Goal: Transaction & Acquisition: Obtain resource

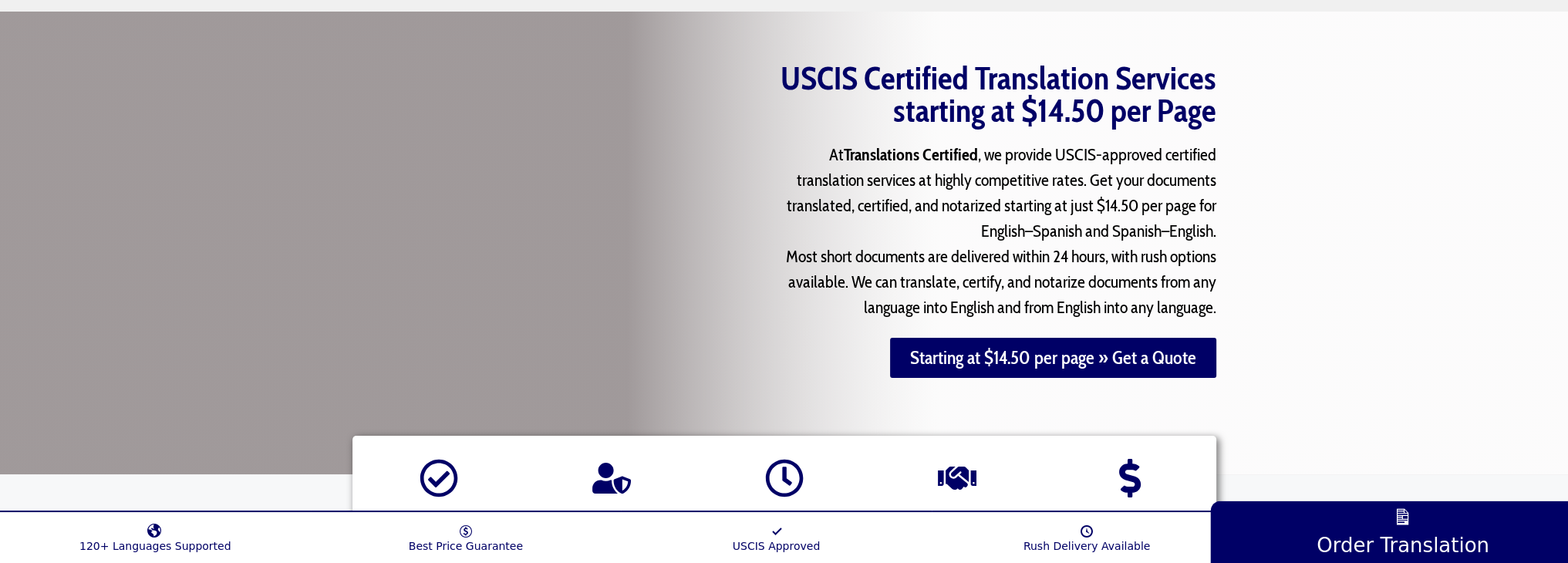
scroll to position [385, 0]
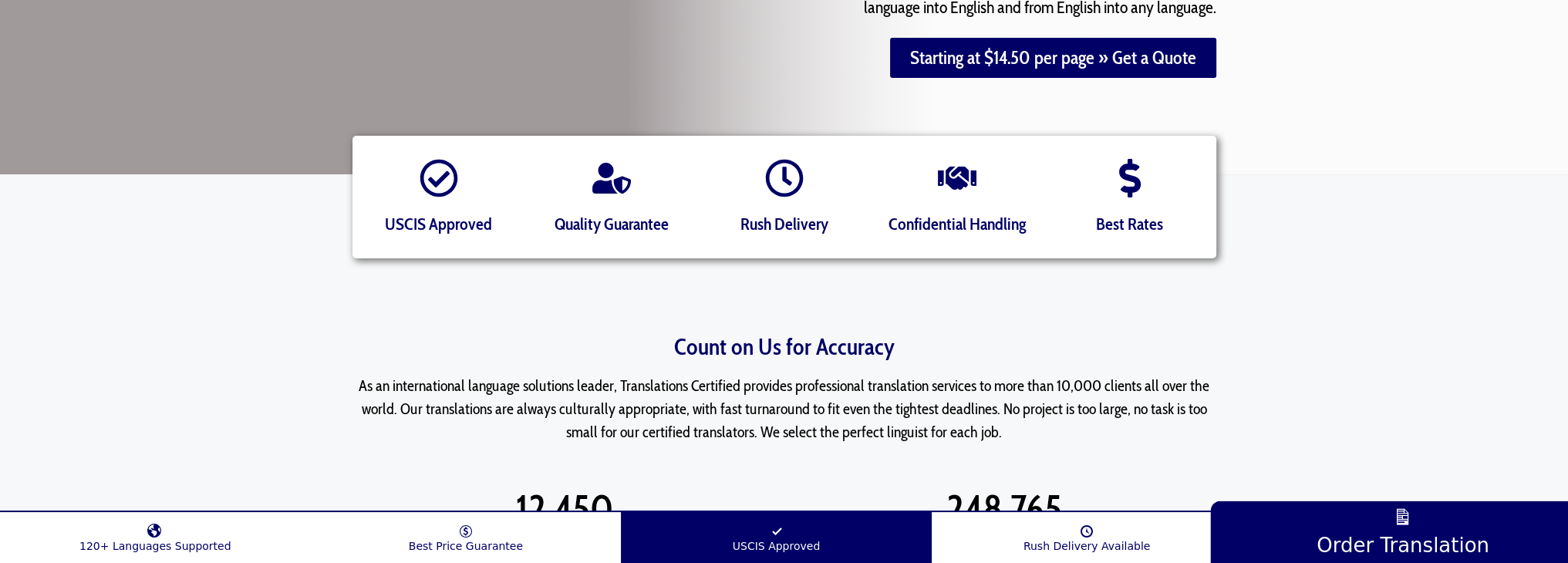
click at [755, 551] on span "USCIS Approved" at bounding box center [776, 545] width 88 height 12
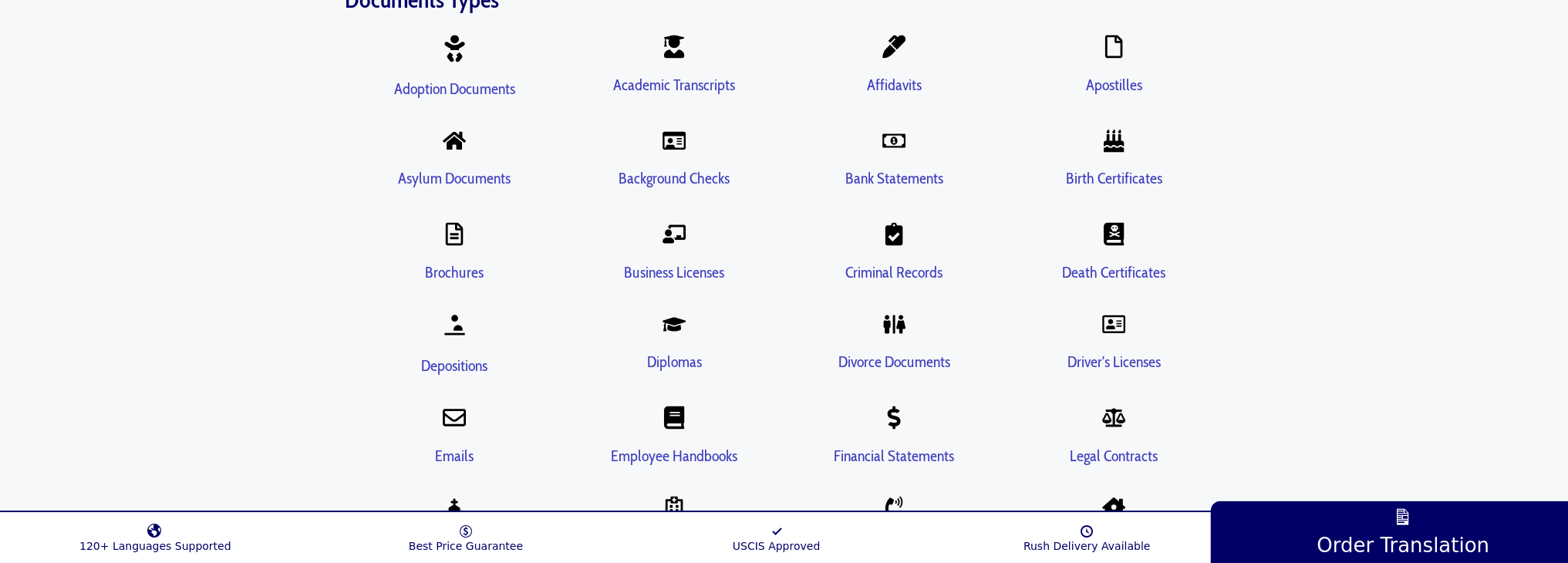
scroll to position [2930, 0]
click at [469, 167] on link "Asylum Documents" at bounding box center [455, 176] width 113 height 18
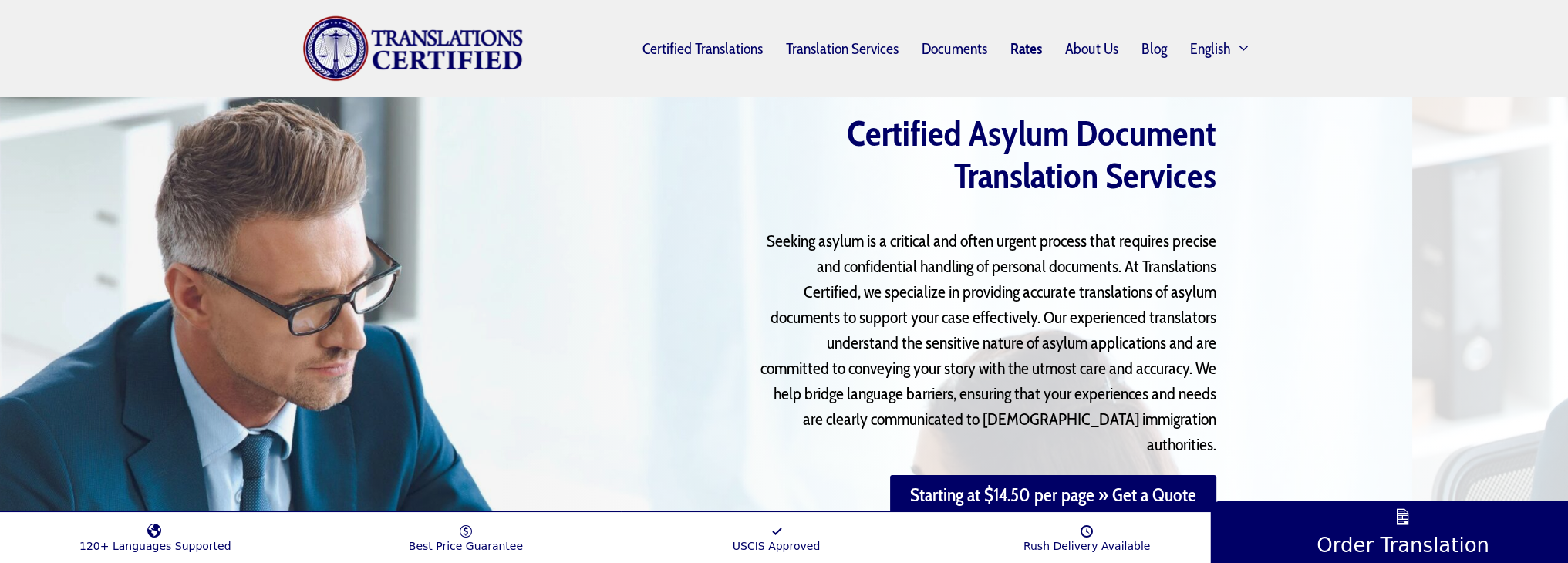
click at [1039, 52] on link "Rates" at bounding box center [1027, 48] width 55 height 35
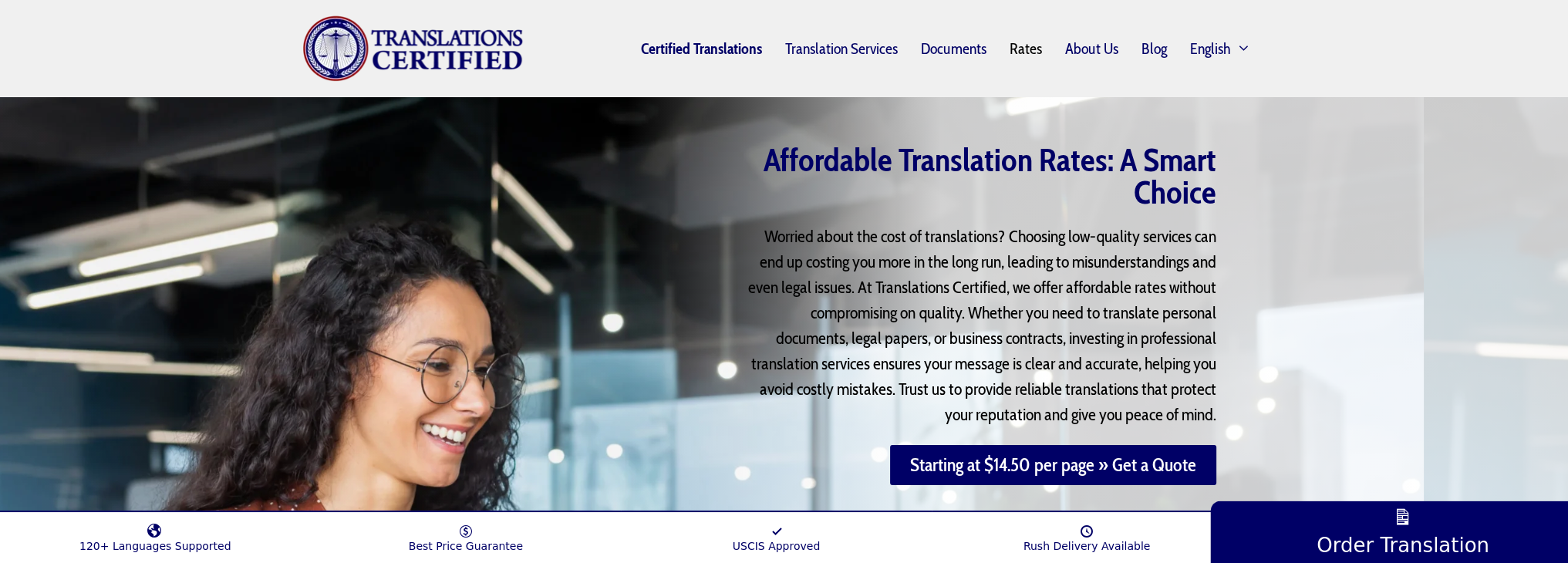
click at [688, 53] on link "Certified Translations" at bounding box center [701, 48] width 144 height 35
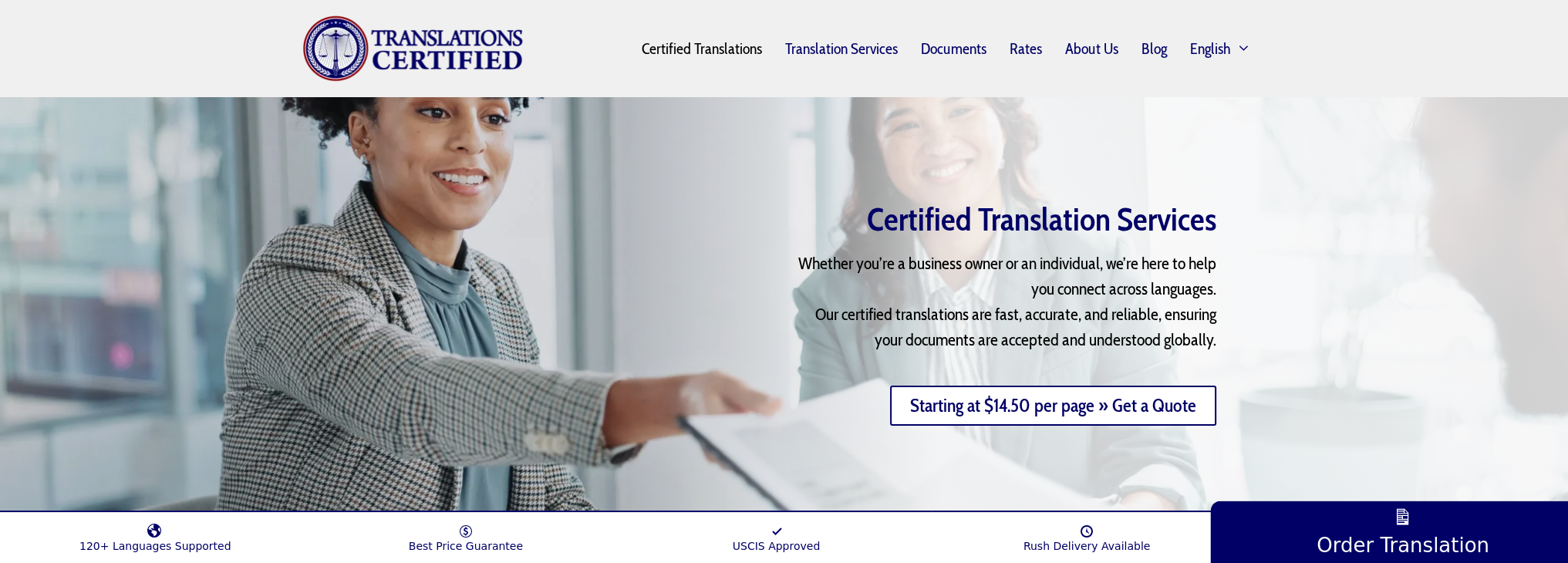
click at [1169, 401] on link "Starting at $14.50 per page » Get a Quote" at bounding box center [1053, 405] width 327 height 40
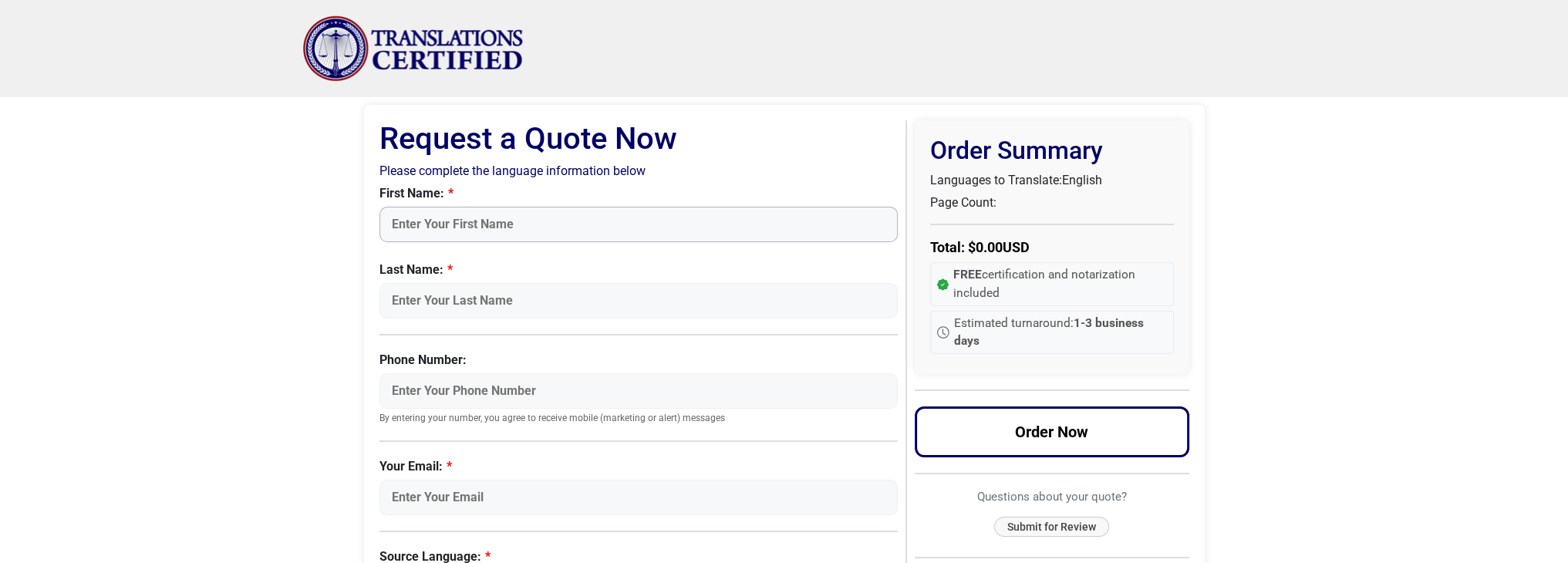
click at [548, 215] on input "First Name:" at bounding box center [639, 224] width 519 height 35
type input "[PERSON_NAME]"
type input "5164183168"
type input "[EMAIL_ADDRESS][DOMAIN_NAME]"
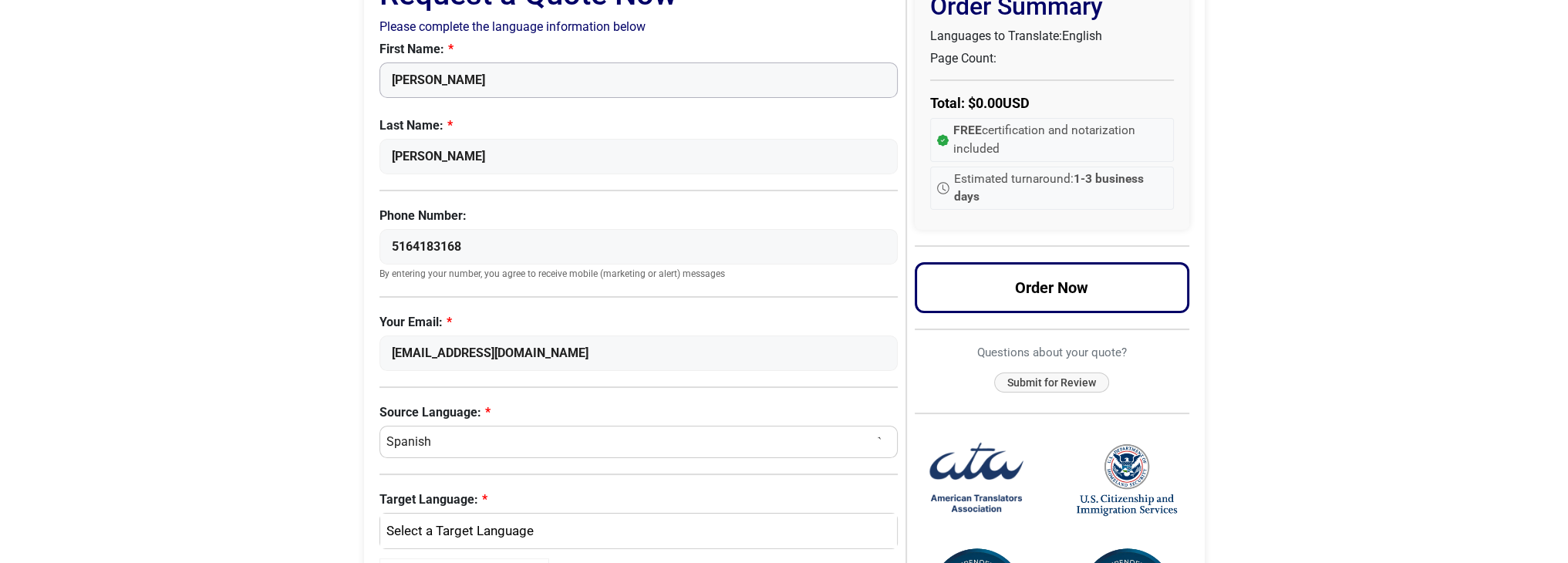
scroll to position [154, 0]
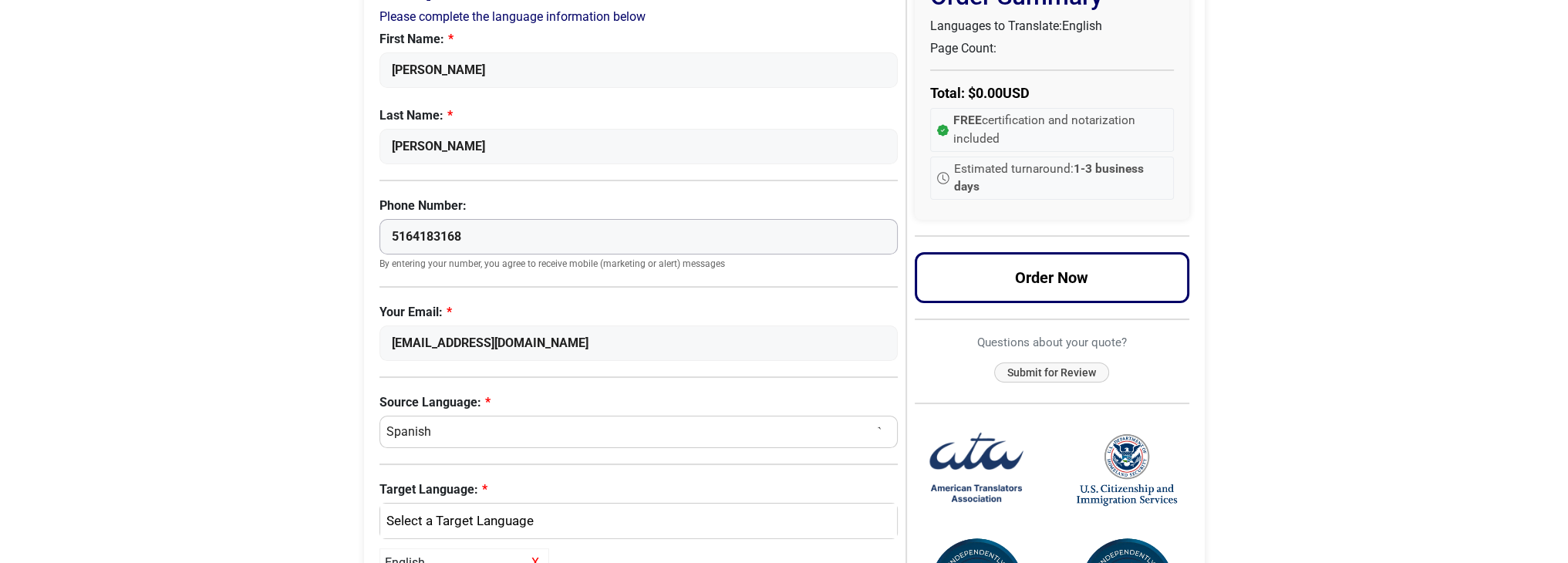
drag, startPoint x: 479, startPoint y: 236, endPoint x: 374, endPoint y: 236, distance: 105.0
click at [374, 236] on div "Request a Quote Now Please complete the language information below First Name: …" at bounding box center [784, 462] width 841 height 1023
type input "[PHONE_NUMBER]"
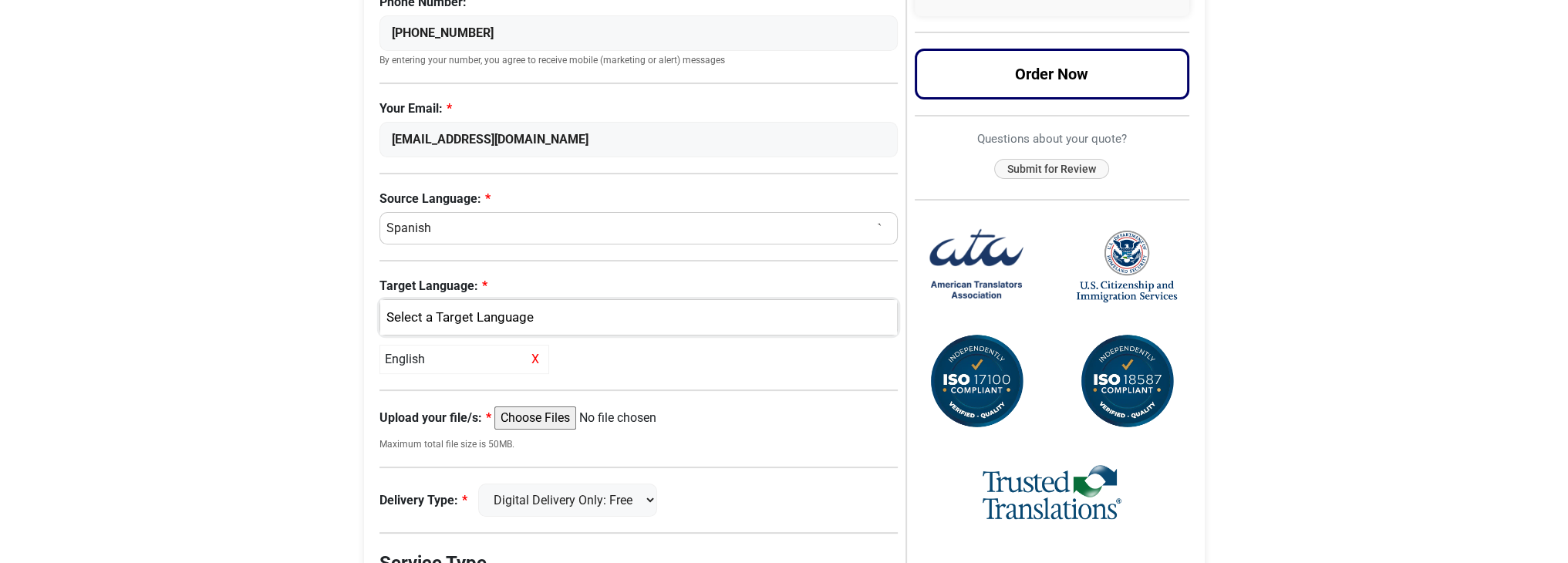
scroll to position [385, 0]
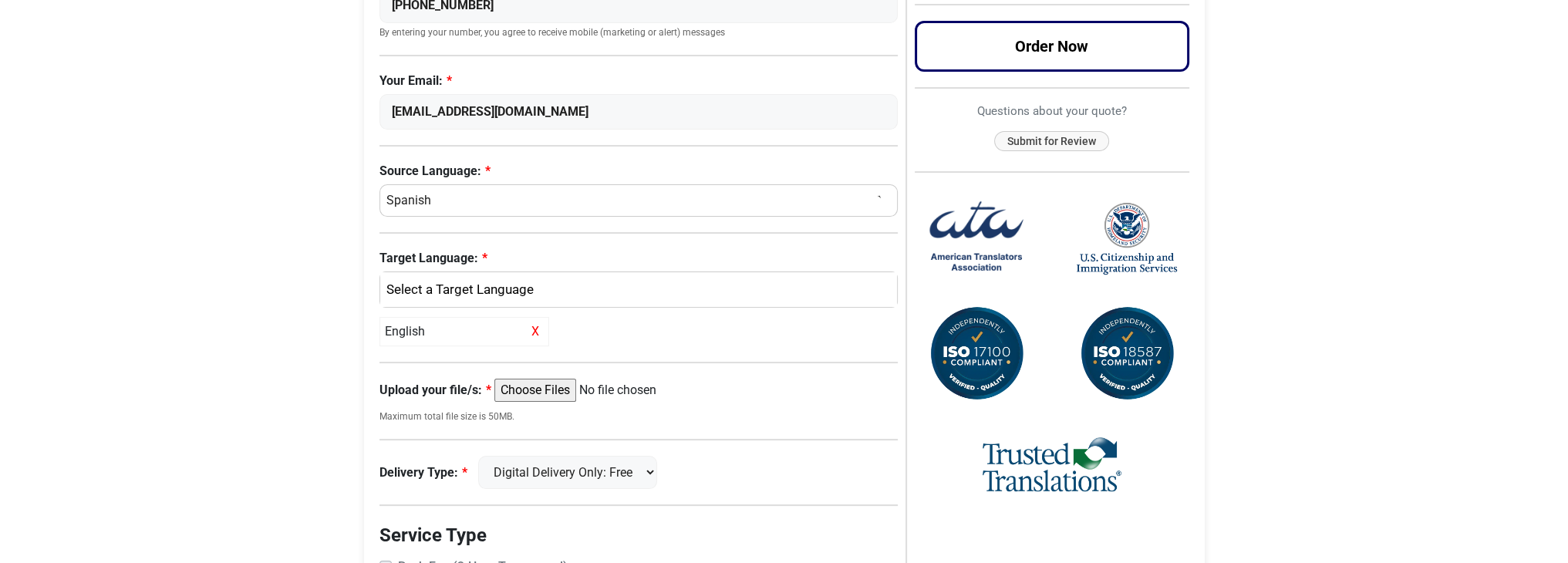
click at [450, 203] on select "Select a Language Afrikaans [DEMOGRAPHIC_DATA] Amharic Arabic [DEMOGRAPHIC_DATA…" at bounding box center [639, 200] width 519 height 32
select select "Urdu"
click at [380, 184] on select "Select a Language Afrikaans [DEMOGRAPHIC_DATA] Amharic Arabic [DEMOGRAPHIC_DATA…" at bounding box center [639, 200] width 519 height 32
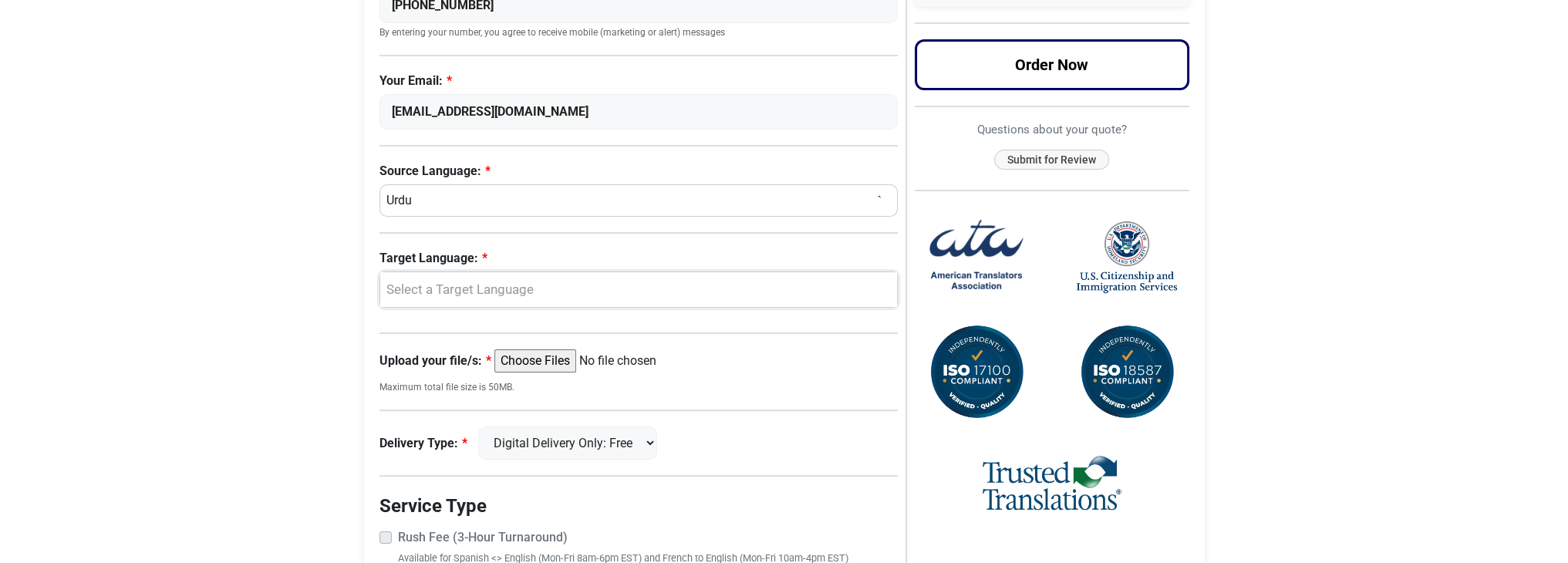
click at [489, 290] on div "Select a Target Language" at bounding box center [635, 290] width 495 height 20
click at [437, 362] on link "English" at bounding box center [639, 364] width 517 height 25
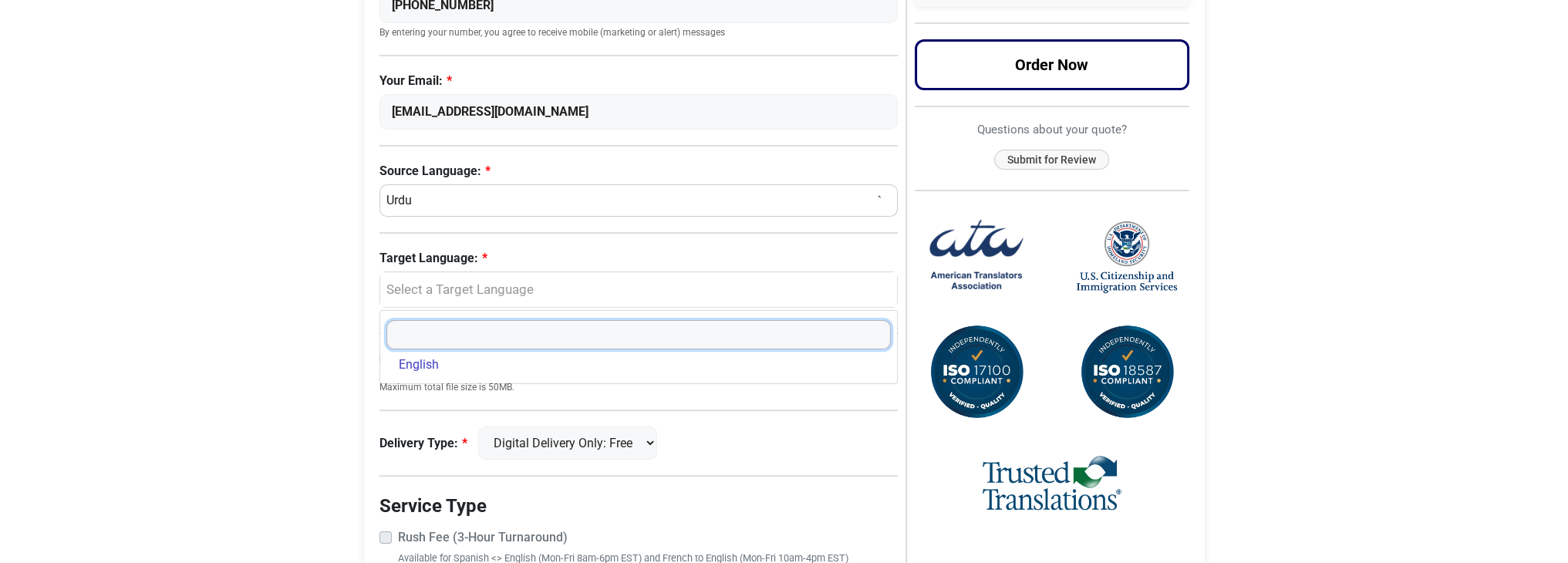
select select "English"
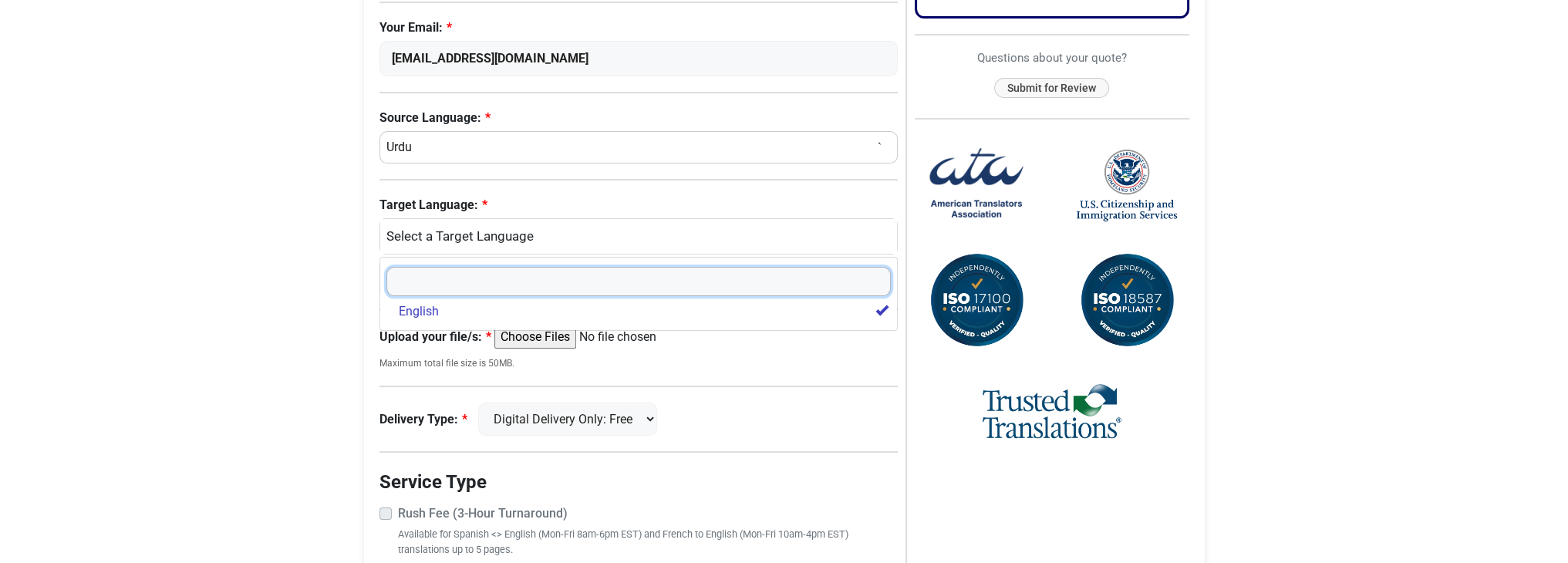
scroll to position [540, 0]
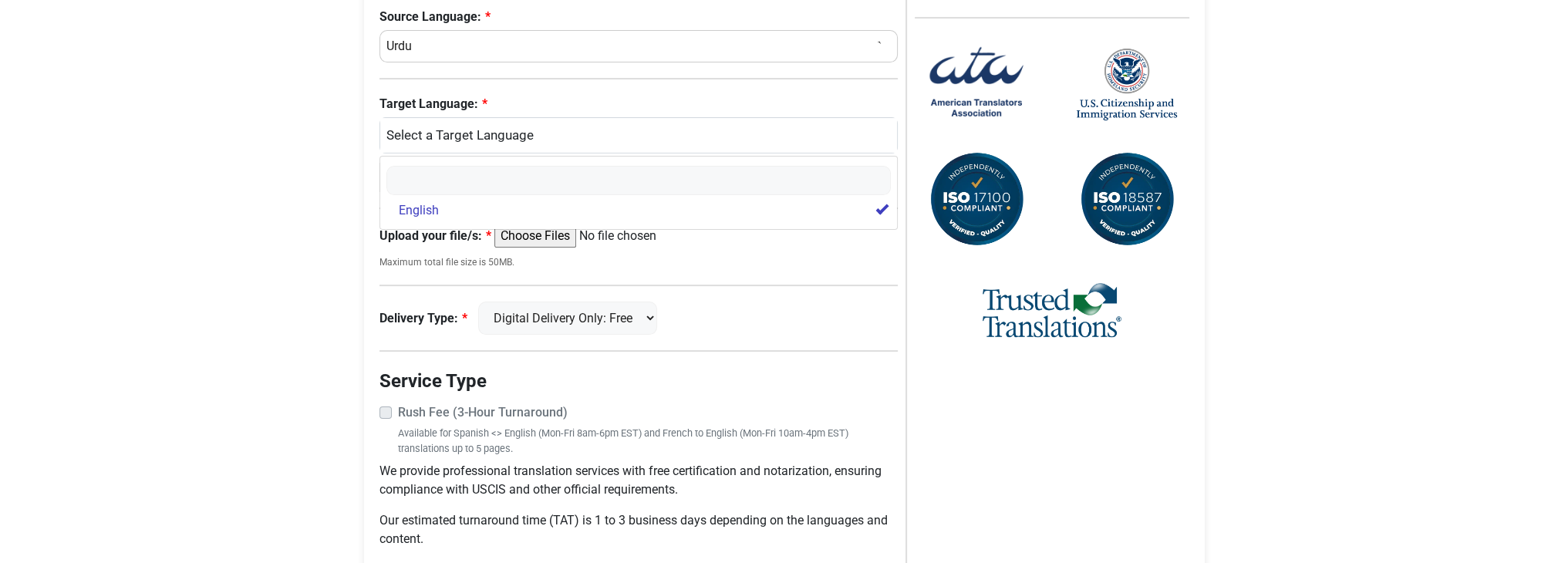
click at [324, 272] on body "Skip to content Menu Menu Certified Translations Translation Services Documents…" at bounding box center [784, 47] width 1568 height 1174
click at [586, 315] on select "Digital Delivery Only: Free FedEx 2 Day: $15" at bounding box center [567, 318] width 179 height 33
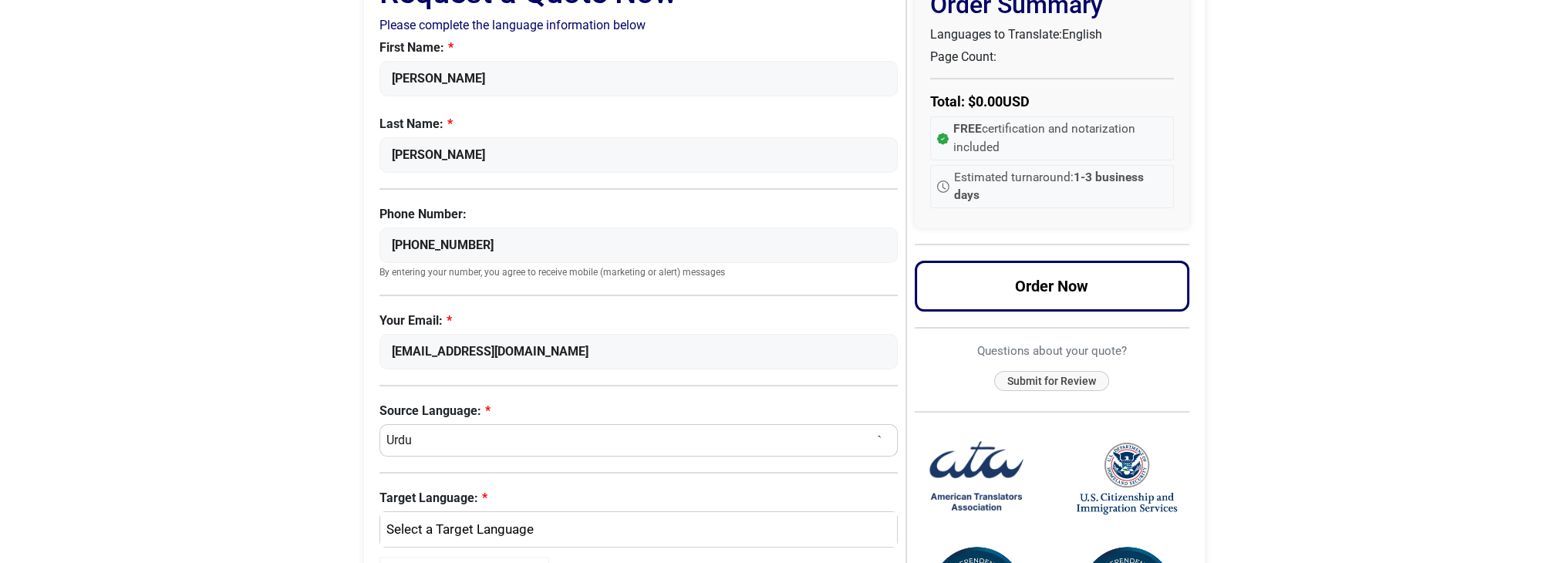
scroll to position [0, 0]
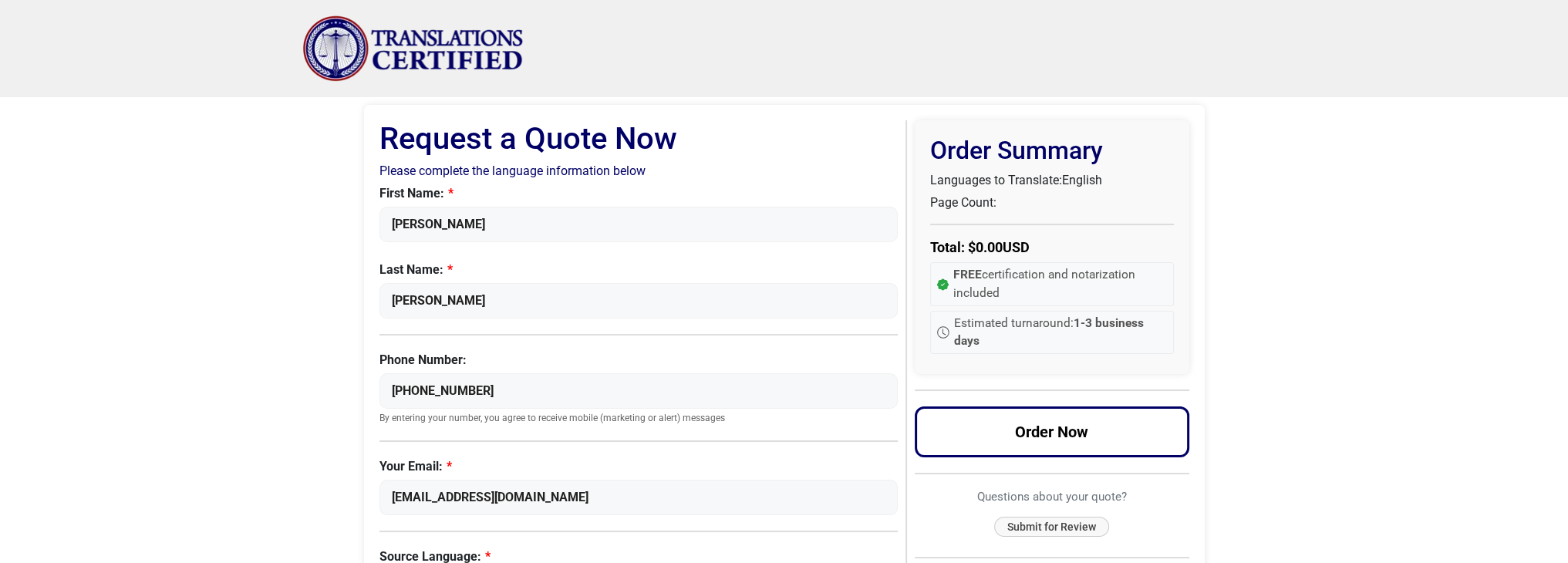
click at [331, 43] on img "Site" at bounding box center [414, 48] width 222 height 66
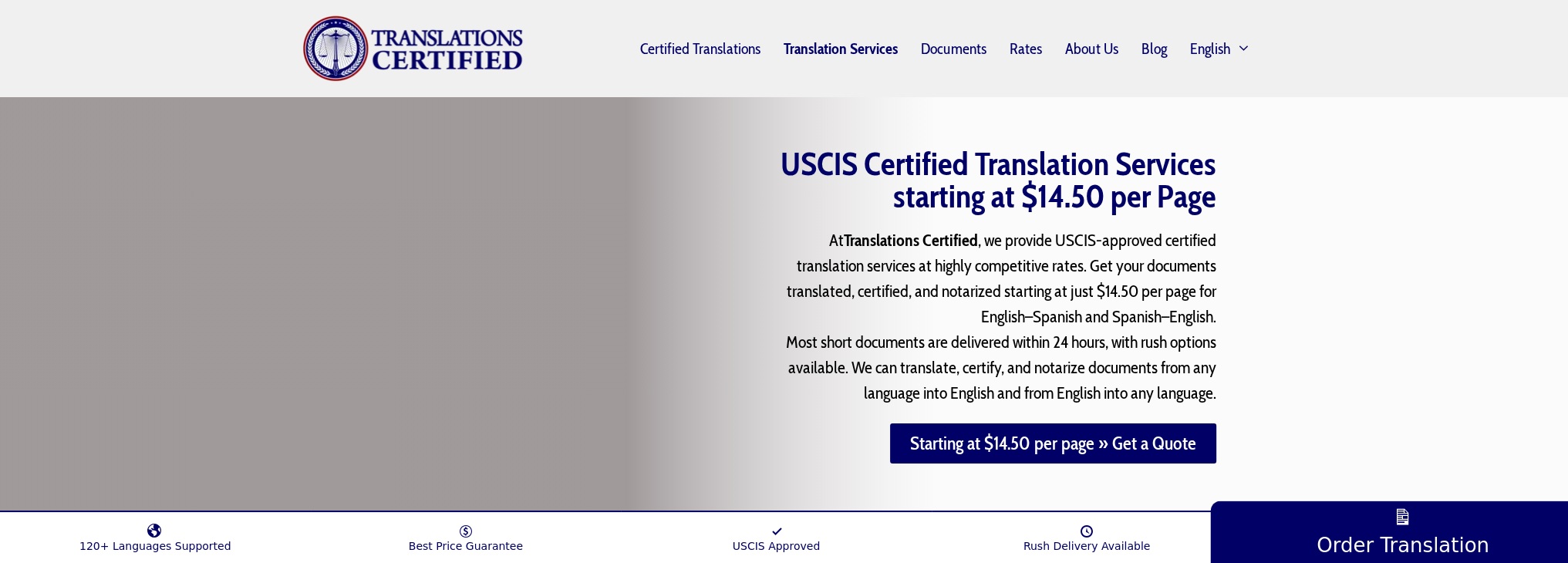
click at [850, 45] on link "Translation Services" at bounding box center [841, 48] width 138 height 35
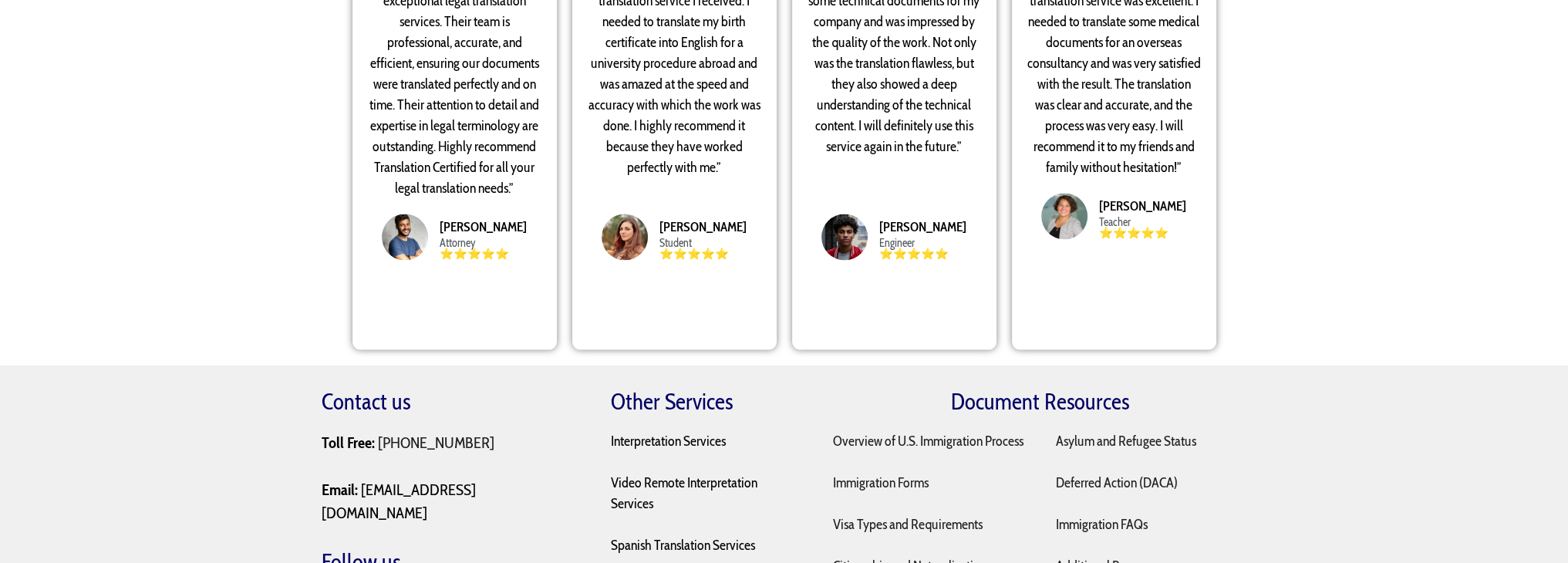
scroll to position [4050, 0]
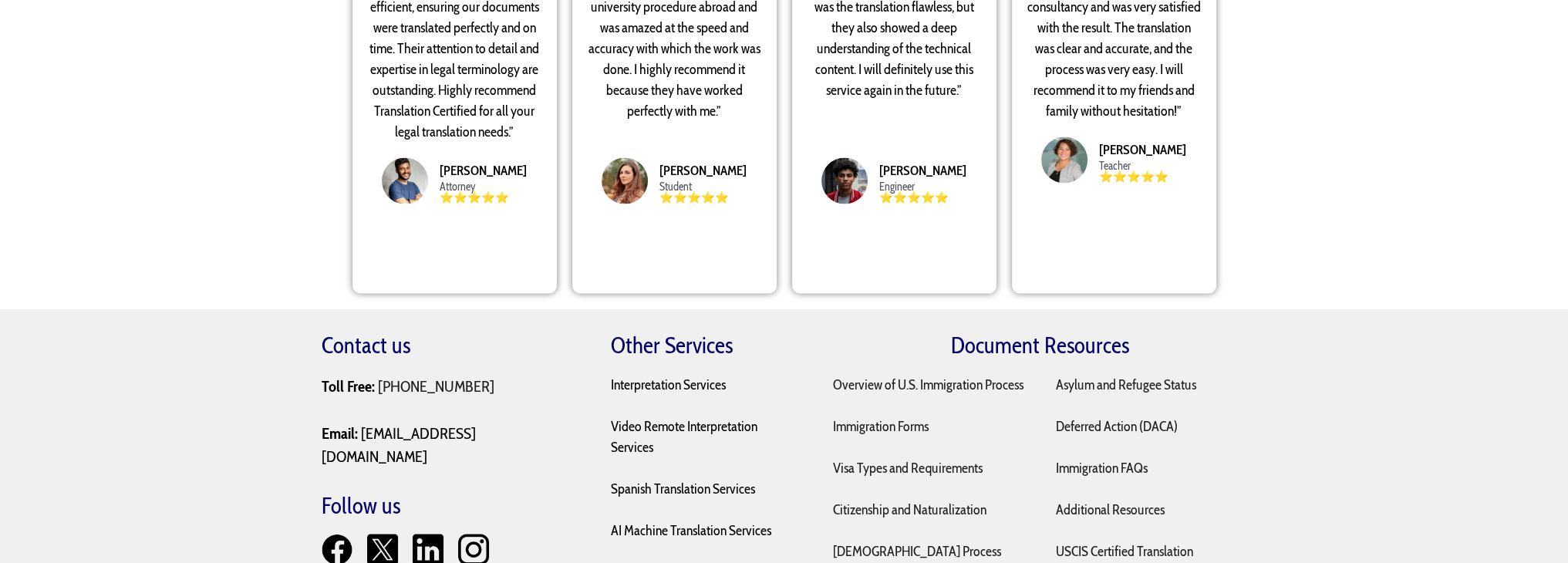
click at [227, 183] on div "Testimonials “Translation Certified provided exceptional legal translation serv…" at bounding box center [784, 38] width 1568 height 542
click at [331, 534] on img at bounding box center [337, 549] width 31 height 31
click at [409, 550] on link at bounding box center [389, 560] width 46 height 19
click at [390, 534] on img at bounding box center [382, 549] width 31 height 31
click at [469, 534] on img at bounding box center [473, 549] width 31 height 31
